Goal: Task Accomplishment & Management: Complete application form

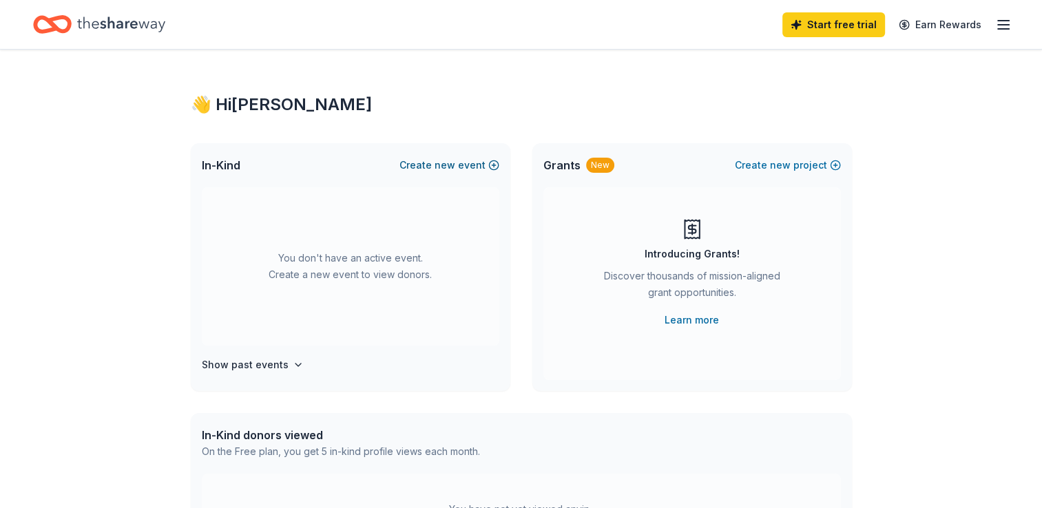
click at [438, 158] on span "new" at bounding box center [445, 165] width 21 height 17
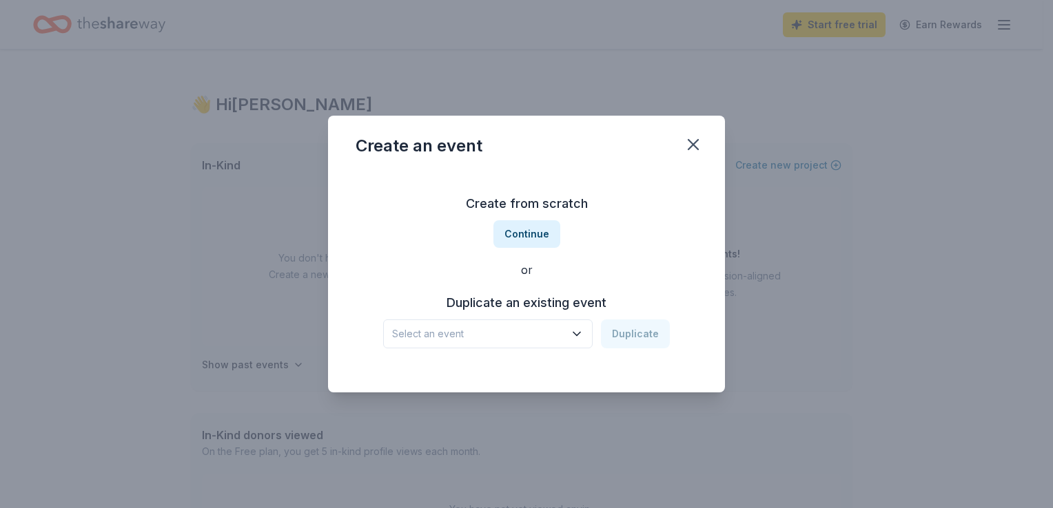
click at [576, 338] on icon "button" at bounding box center [577, 334] width 14 height 14
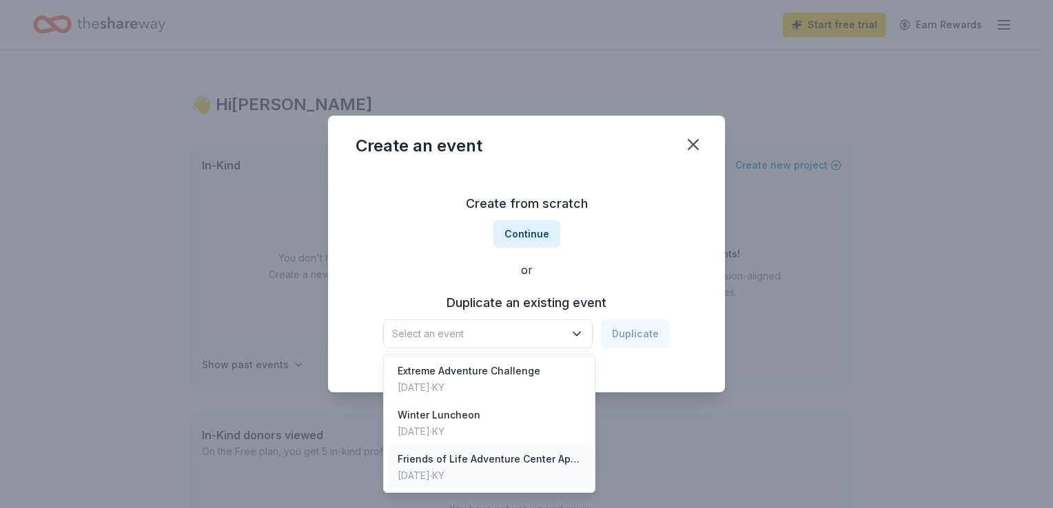
click at [513, 457] on div "Friends of Life Adventure Center Appreciation Night" at bounding box center [489, 459] width 183 height 17
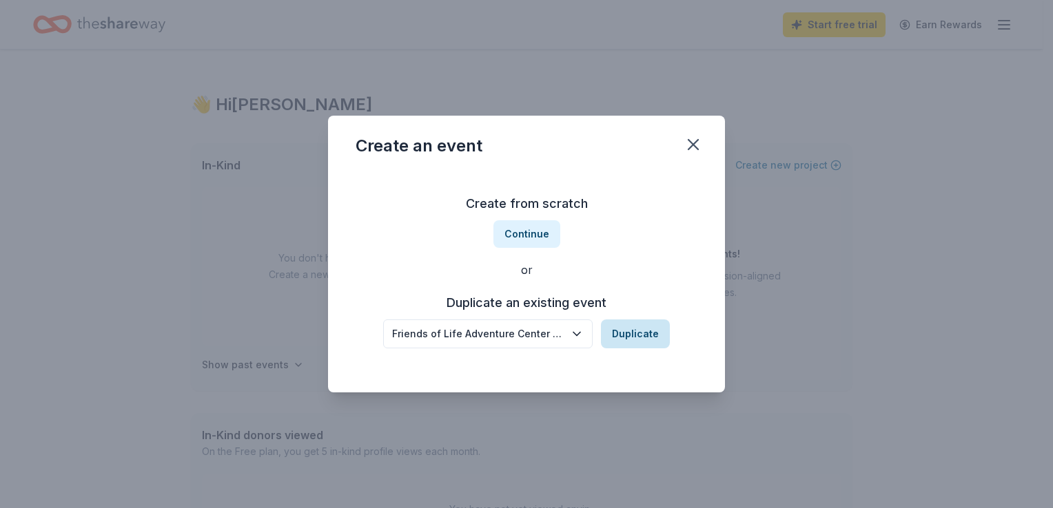
click at [619, 346] on button "Duplicate" at bounding box center [635, 334] width 69 height 29
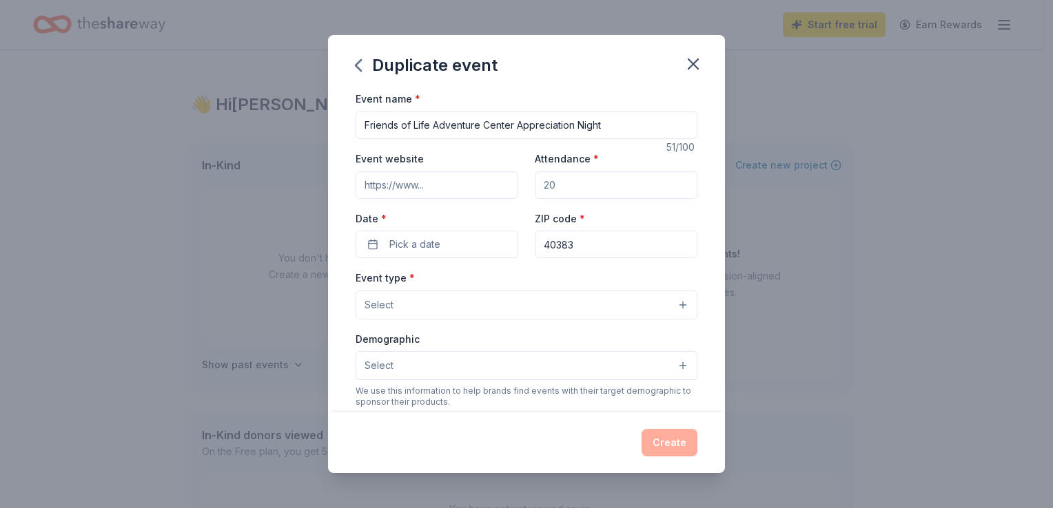
click at [559, 192] on input "Attendance *" at bounding box center [616, 186] width 163 height 28
type input "50"
click at [424, 247] on span "Pick a date" at bounding box center [414, 244] width 51 height 17
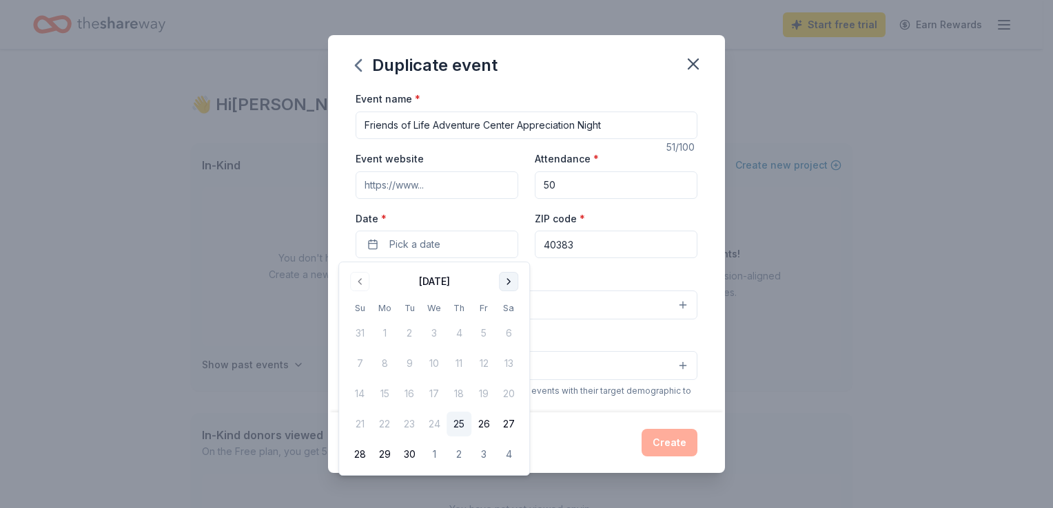
click at [506, 282] on button "Go to next month" at bounding box center [508, 281] width 19 height 19
click at [459, 460] on button "30" at bounding box center [458, 454] width 25 height 25
click at [578, 418] on div "Create" at bounding box center [526, 443] width 397 height 61
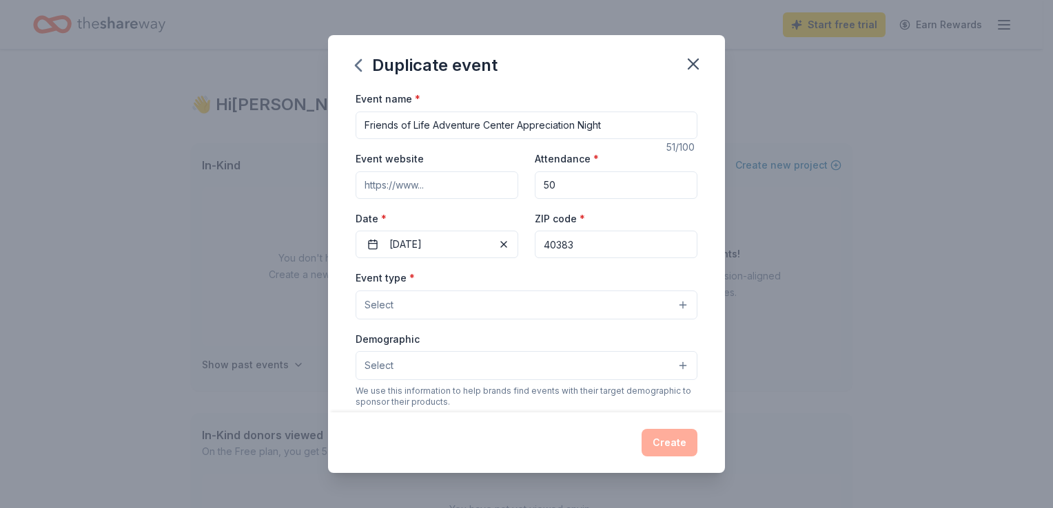
click at [615, 127] on input "Friends of Life Adventure Center Appreciation Night" at bounding box center [527, 126] width 342 height 28
type input "Friends of Life Adventure Center Celebration"
click at [648, 297] on button "Select" at bounding box center [527, 305] width 342 height 29
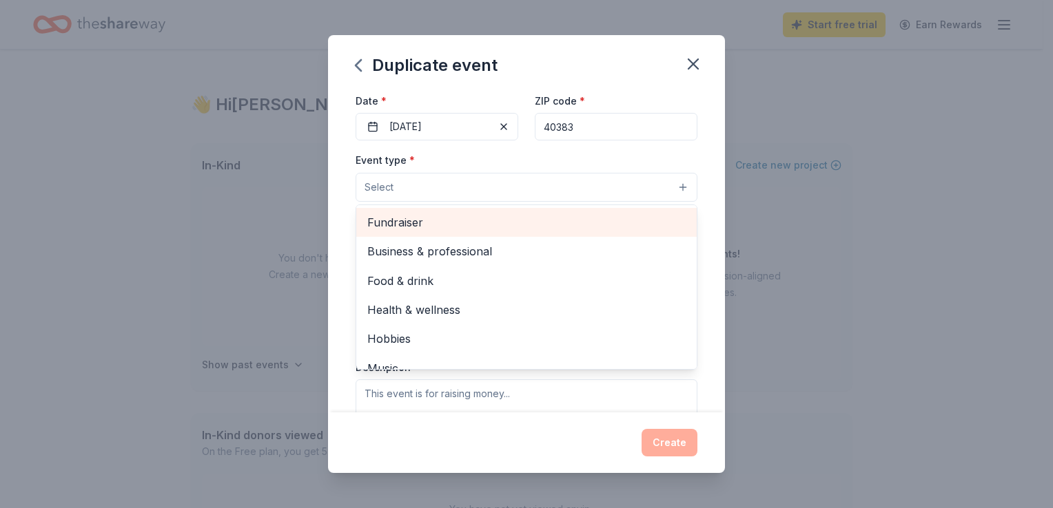
click at [451, 220] on span "Fundraiser" at bounding box center [526, 223] width 318 height 18
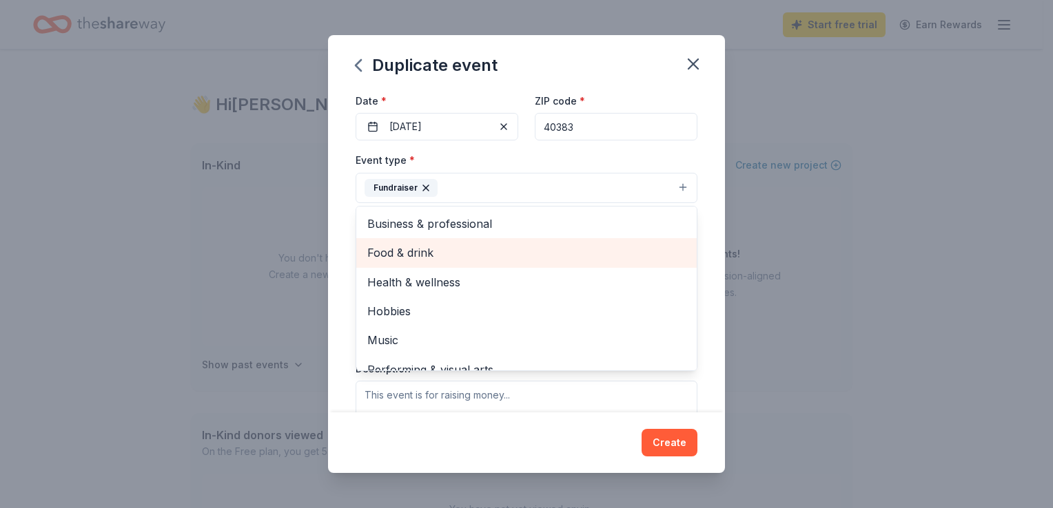
click at [513, 259] on span "Food & drink" at bounding box center [526, 253] width 318 height 18
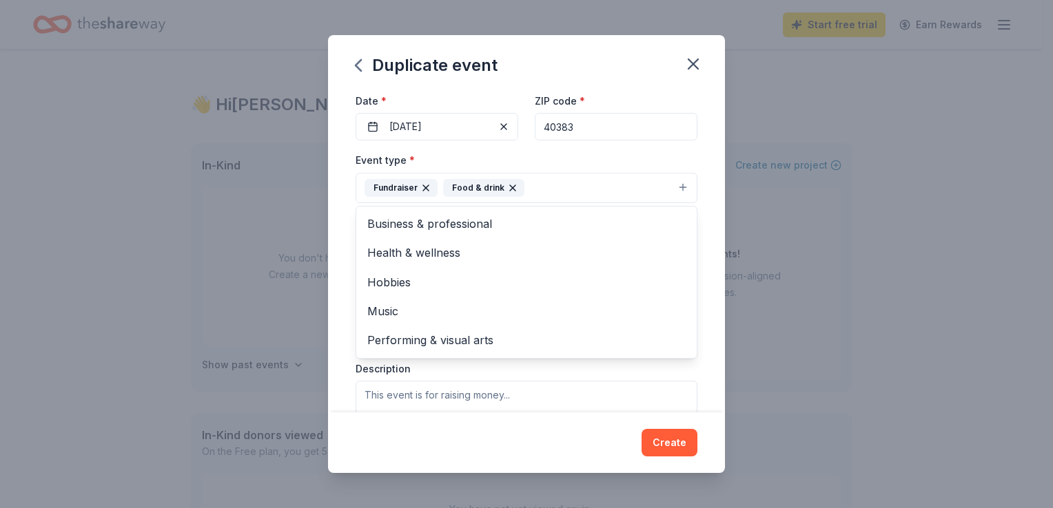
click at [713, 351] on div "Event name * Friends of Life Adventure Center Celebration 44 /100 Event website…" at bounding box center [526, 251] width 397 height 322
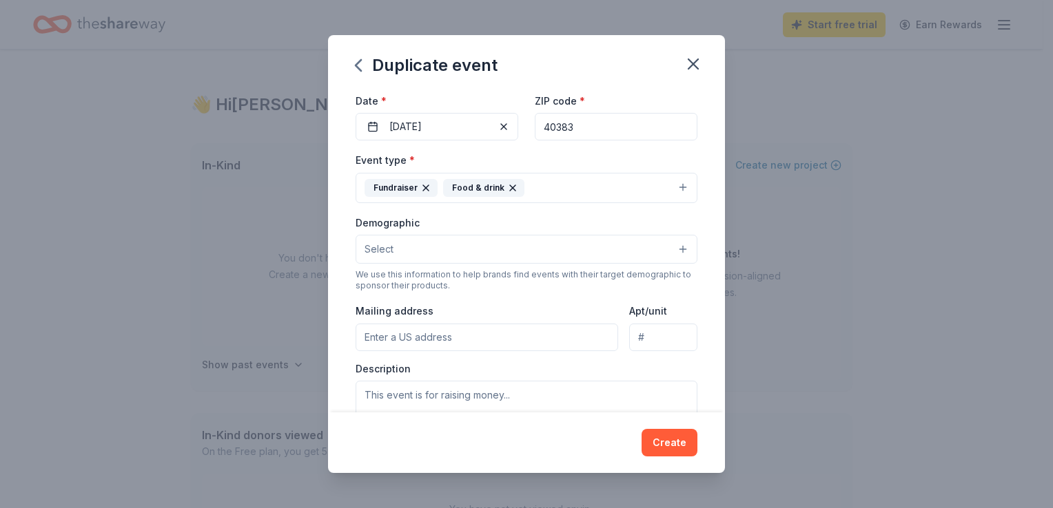
click at [584, 247] on button "Select" at bounding box center [527, 249] width 342 height 29
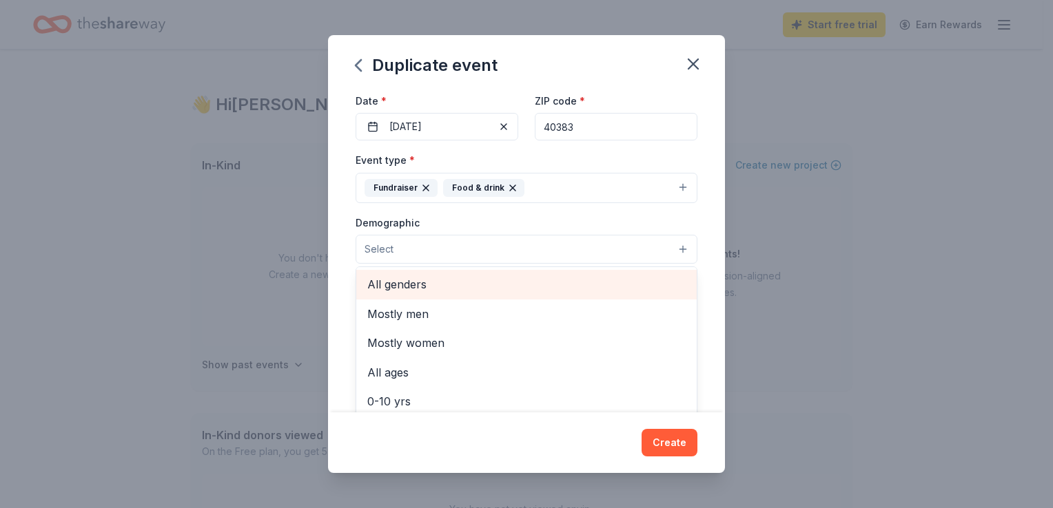
click at [486, 280] on span "All genders" at bounding box center [526, 285] width 318 height 18
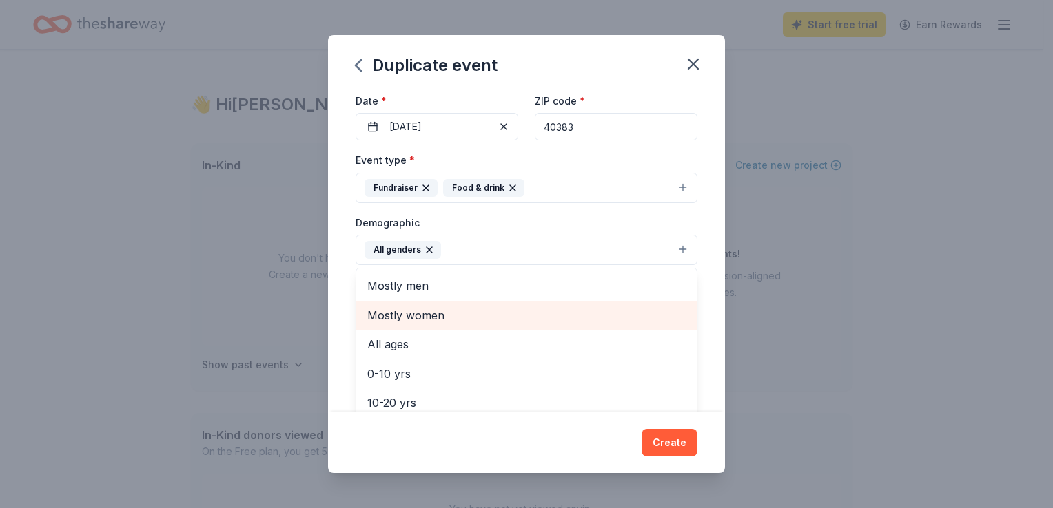
drag, startPoint x: 675, startPoint y: 308, endPoint x: 678, endPoint y: 347, distance: 39.4
click at [678, 347] on div "Mostly men Mostly women All ages [DEMOGRAPHIC_DATA] yrs 10-20 yrs 20-30 yrs 30-…" at bounding box center [527, 350] width 342 height 165
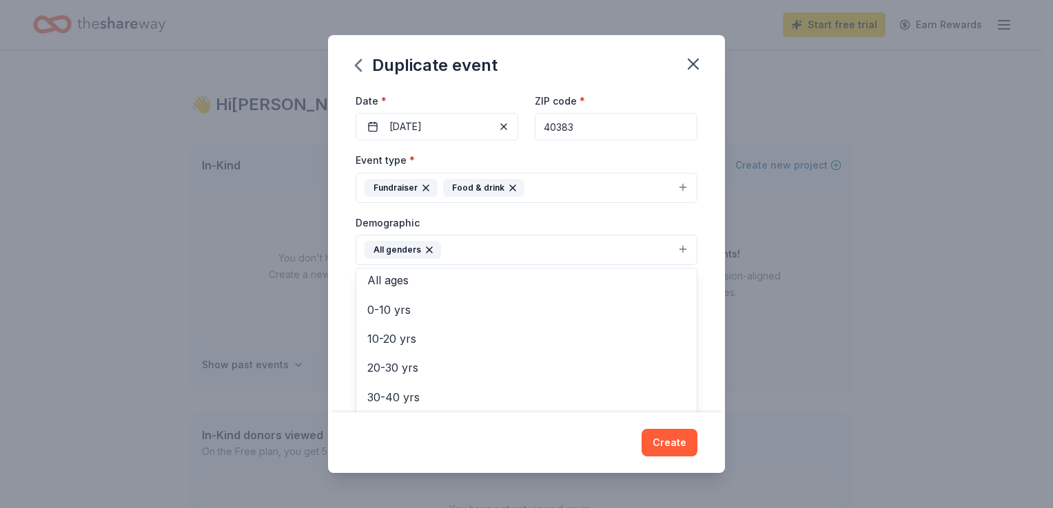
scroll to position [113, 0]
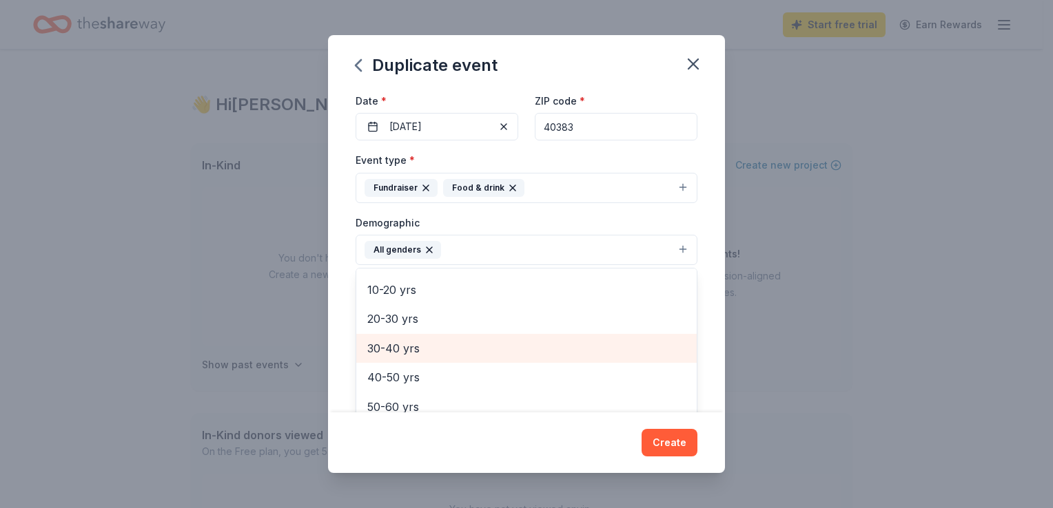
click at [400, 346] on span "30-40 yrs" at bounding box center [526, 349] width 318 height 18
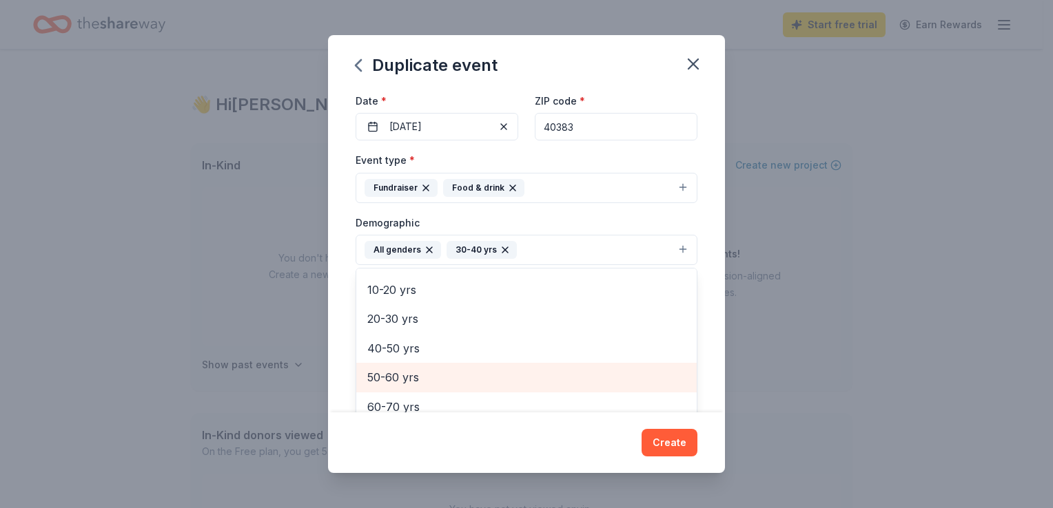
click at [398, 366] on div "50-60 yrs" at bounding box center [526, 377] width 340 height 29
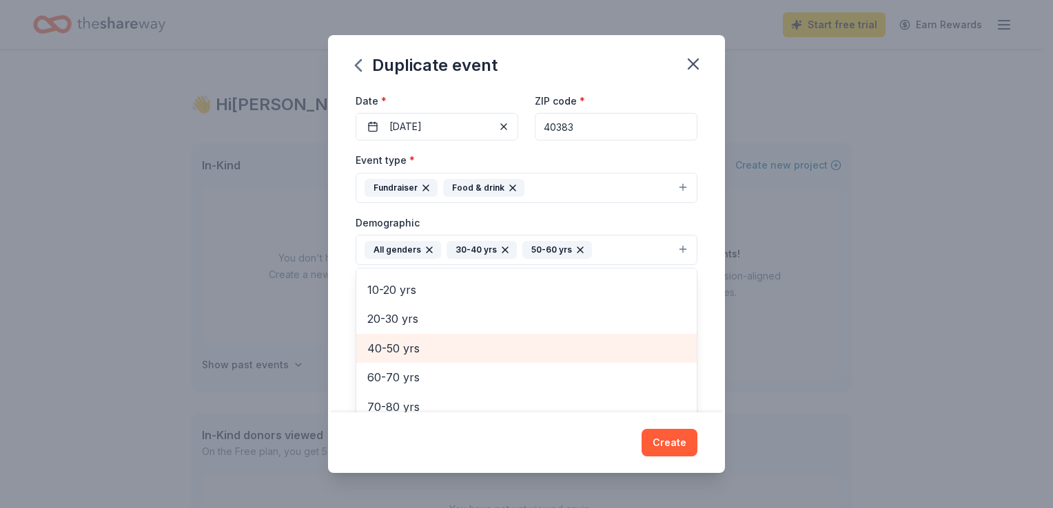
click at [389, 347] on span "40-50 yrs" at bounding box center [526, 349] width 318 height 18
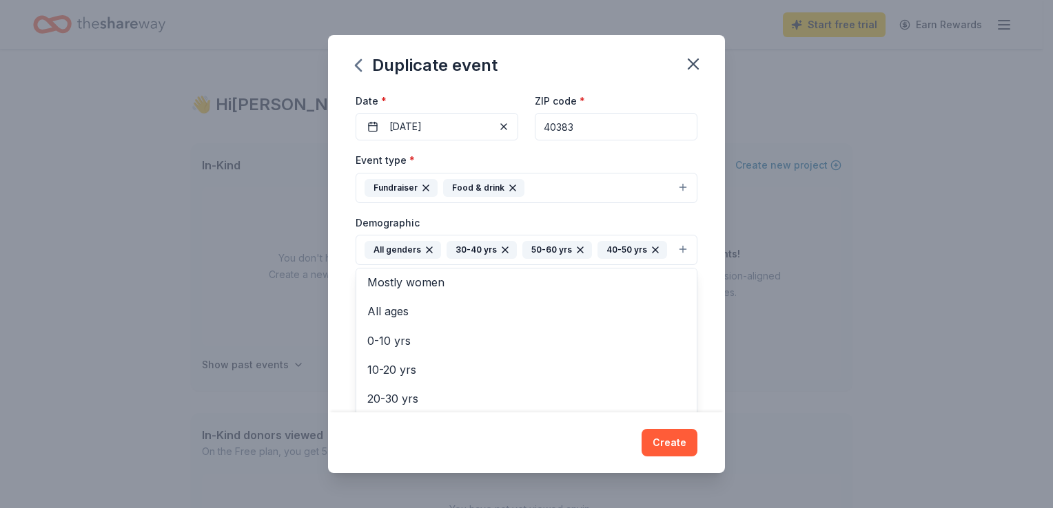
scroll to position [0, 0]
click at [672, 449] on div "Duplicate event Event name * Friends of Life Adventure Center Celebration 44 /1…" at bounding box center [526, 254] width 397 height 438
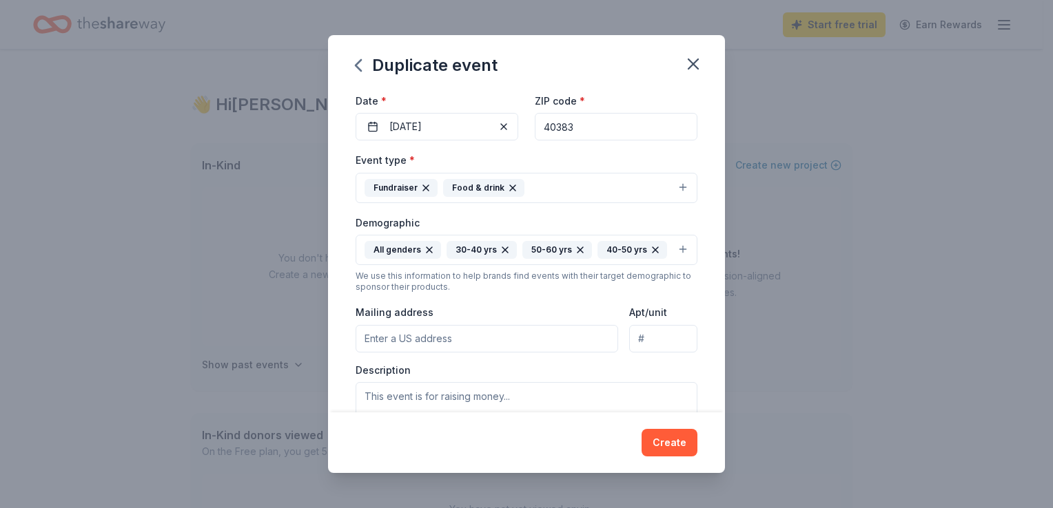
click at [544, 353] on input "Mailing address" at bounding box center [487, 339] width 263 height 28
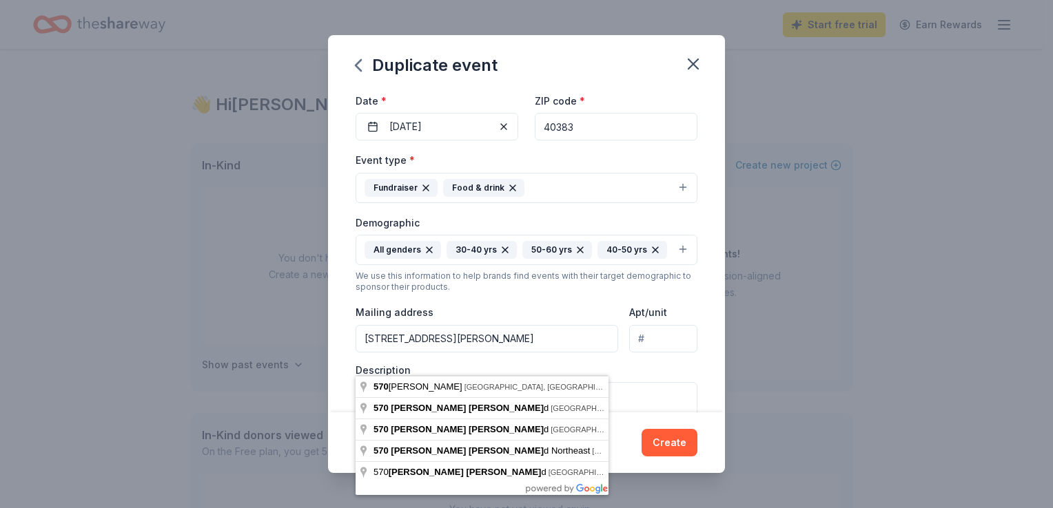
type input "[STREET_ADDRESS][PERSON_NAME]"
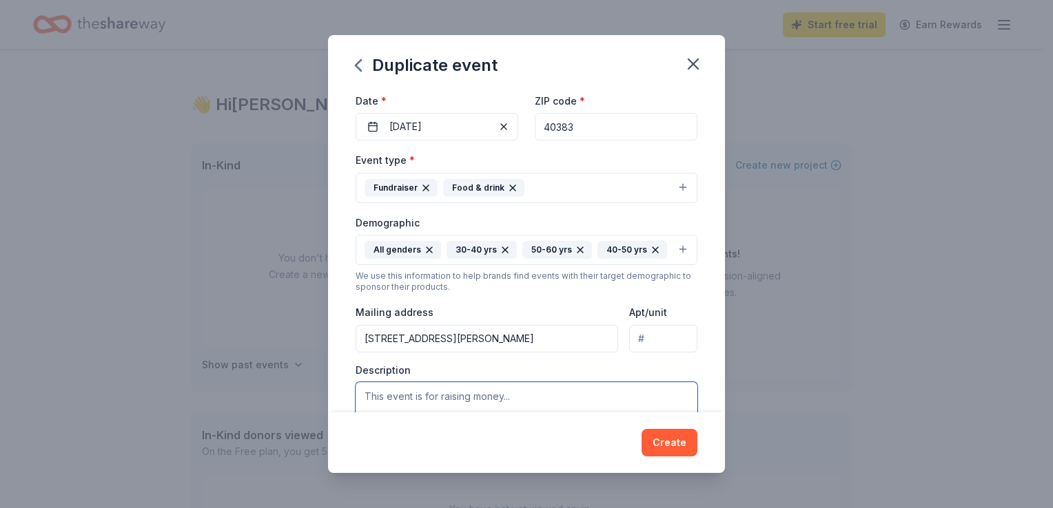
scroll to position [287, 0]
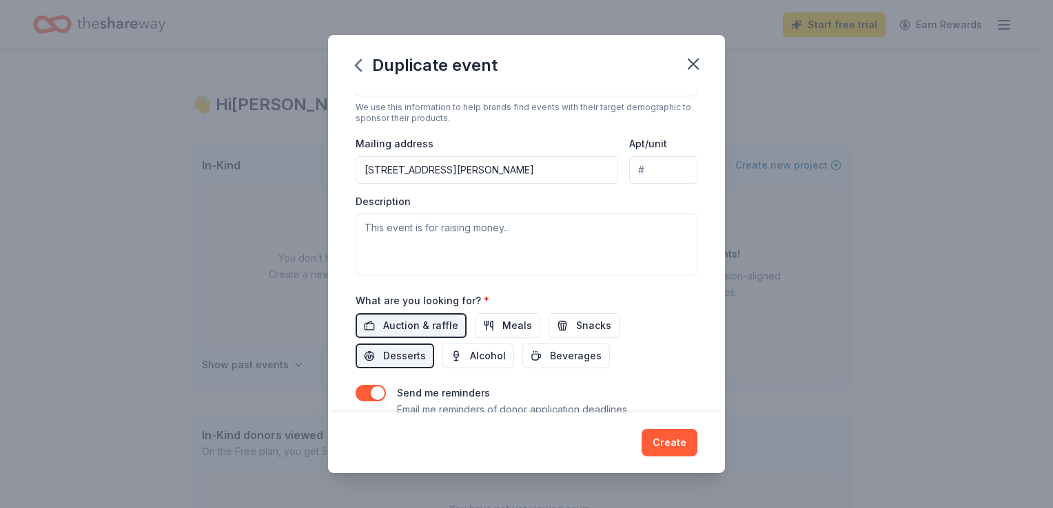
click at [506, 214] on div "Event type * Fundraiser Food & drink Demographic All genders 30-40 yrs 50-60 yr…" at bounding box center [527, 129] width 342 height 293
click at [420, 334] on span "Auction & raffle" at bounding box center [420, 326] width 75 height 17
click at [495, 338] on button "Meals" at bounding box center [507, 325] width 65 height 25
click at [393, 338] on button "Auction & raffle" at bounding box center [411, 325] width 111 height 25
click at [395, 364] on span "Desserts" at bounding box center [404, 356] width 43 height 17
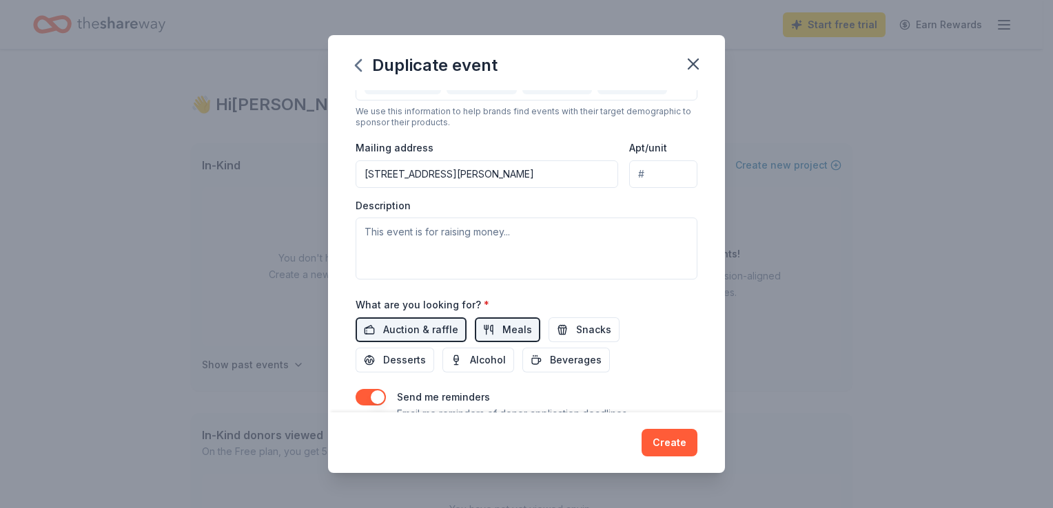
scroll to position [276, 0]
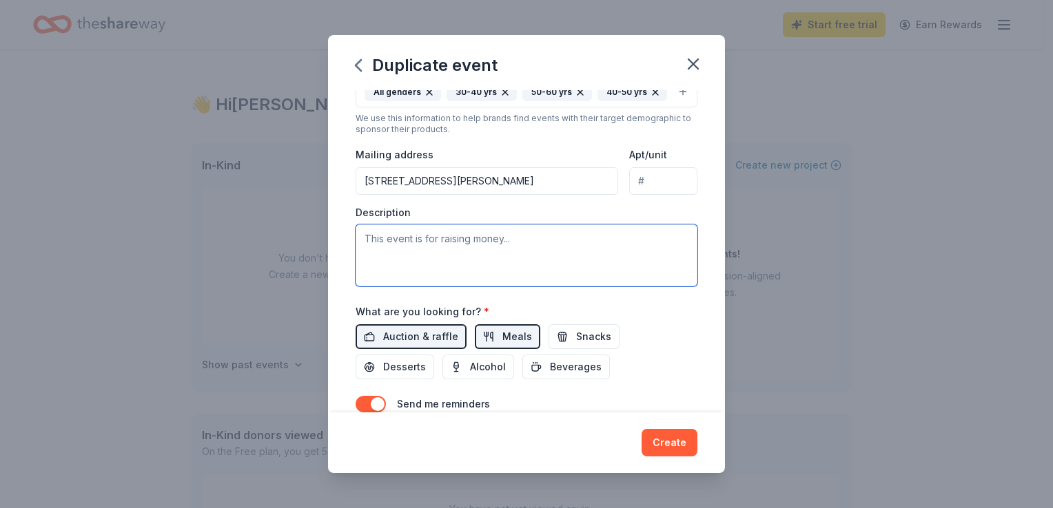
click at [472, 269] on textarea at bounding box center [527, 256] width 342 height 62
click at [389, 270] on textarea at bounding box center [527, 256] width 342 height 62
paste textarea "Lore Ipsumdolo Sitame co adipisc el seddoeiu tem 3in utlabo Etdolor ma Aliq Eni…"
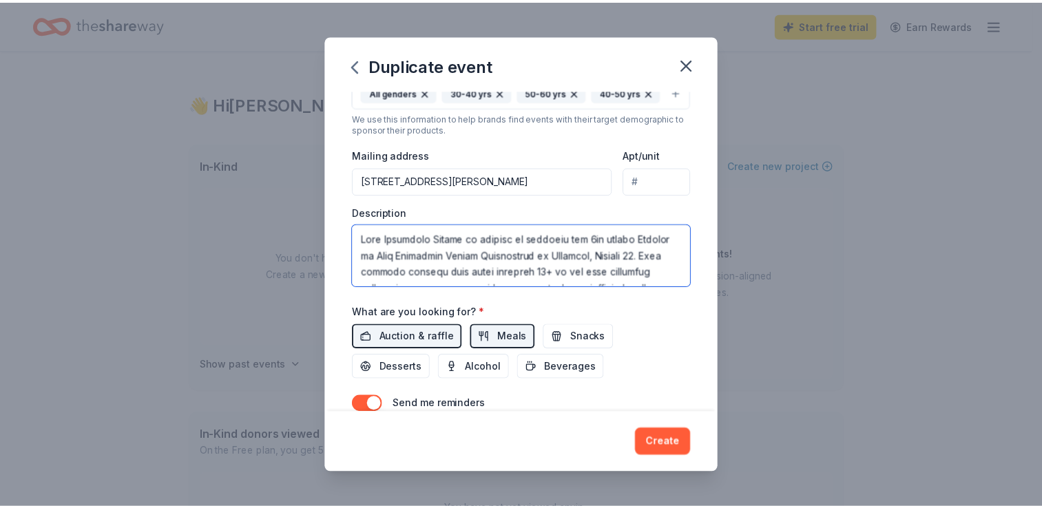
scroll to position [389, 0]
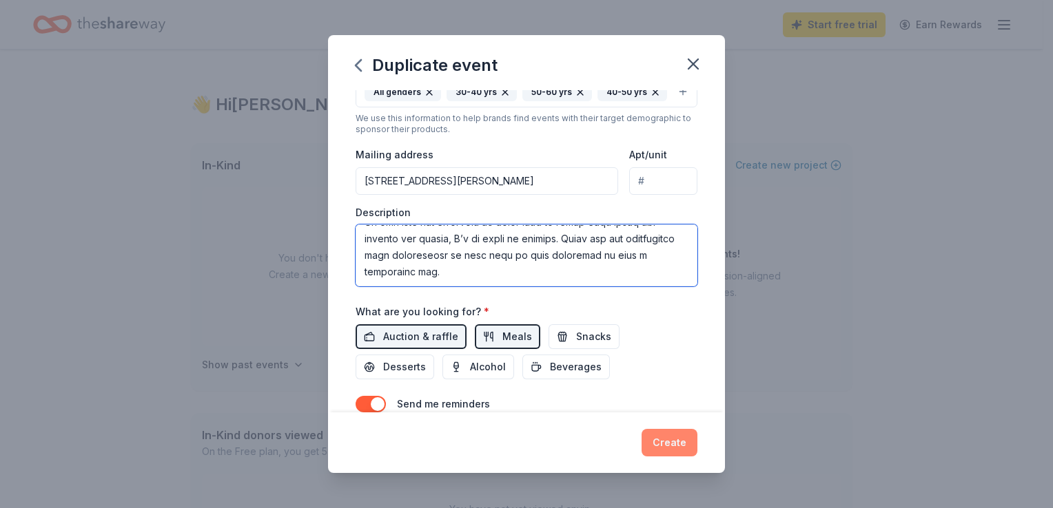
type textarea "Lore Ipsumdolo Sitame co adipisc el seddoeiu tem 3in utlabo Etdolor ma Aliq Eni…"
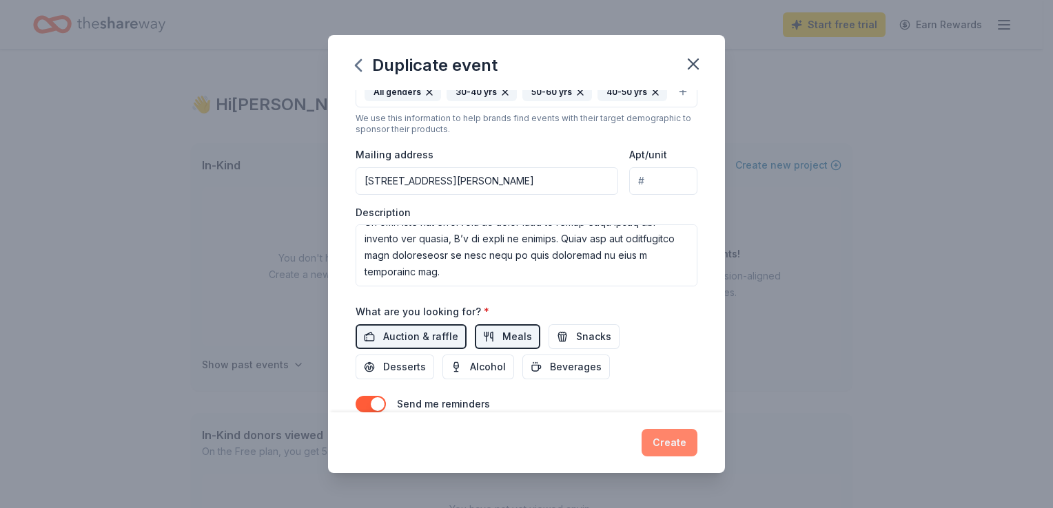
click at [678, 442] on button "Create" at bounding box center [669, 443] width 56 height 28
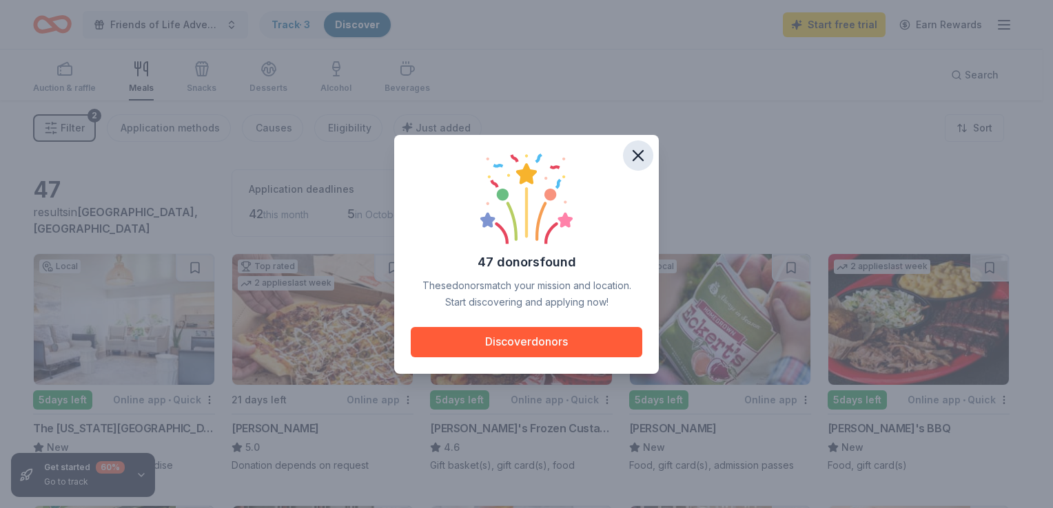
click at [631, 147] on icon "button" at bounding box center [637, 155] width 19 height 19
